Goal: Find specific page/section

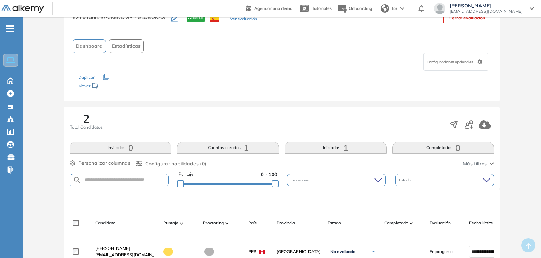
scroll to position [106, 0]
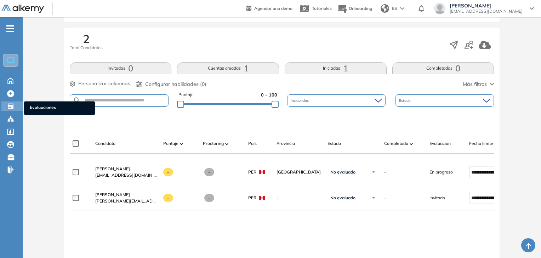
click at [10, 106] on icon at bounding box center [11, 107] width 6 height 6
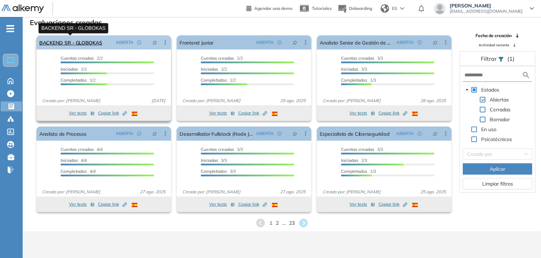
click at [84, 47] on link "BACKEND SR - GLOBOKAS" at bounding box center [70, 42] width 63 height 14
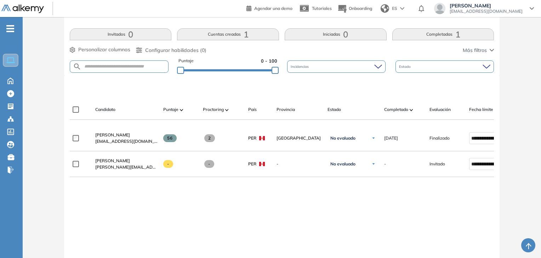
scroll to position [142, 0]
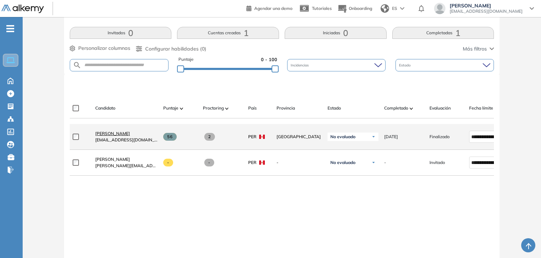
click at [128, 136] on span "[PERSON_NAME]" at bounding box center [112, 133] width 35 height 5
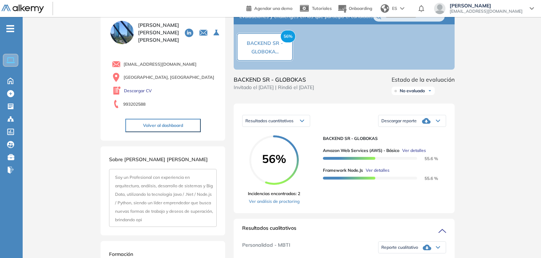
scroll to position [35, 0]
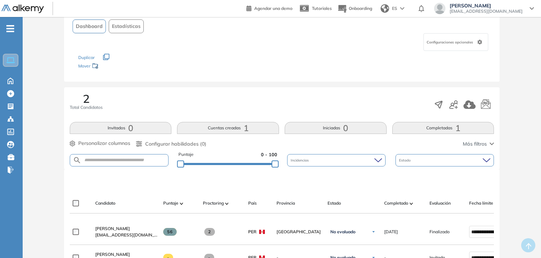
scroll to position [71, 0]
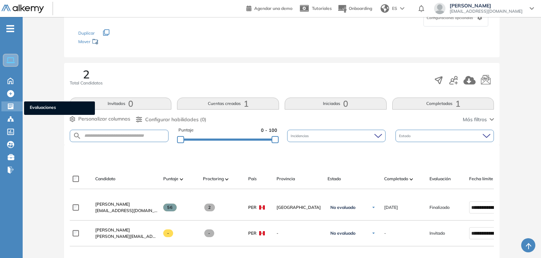
click at [13, 108] on icon at bounding box center [11, 107] width 6 height 6
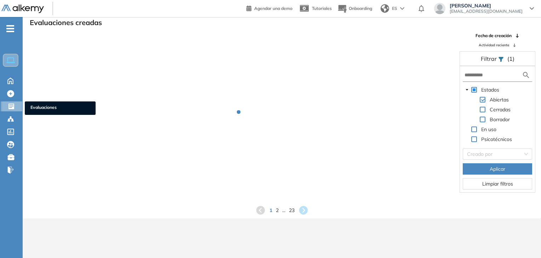
scroll to position [17, 0]
